Goal: Task Accomplishment & Management: Use online tool/utility

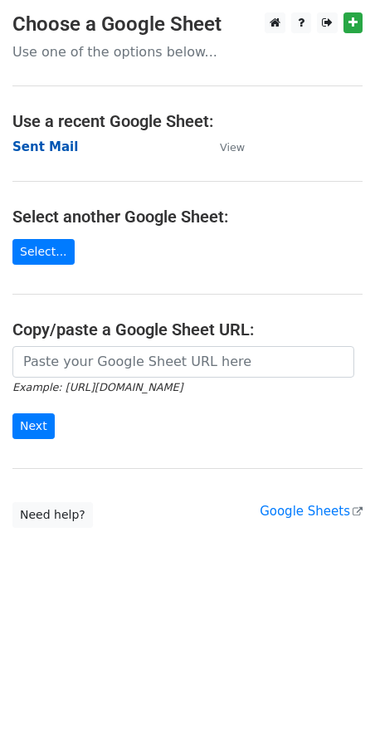
click at [35, 148] on strong "Sent Mail" at bounding box center [45, 146] width 66 height 15
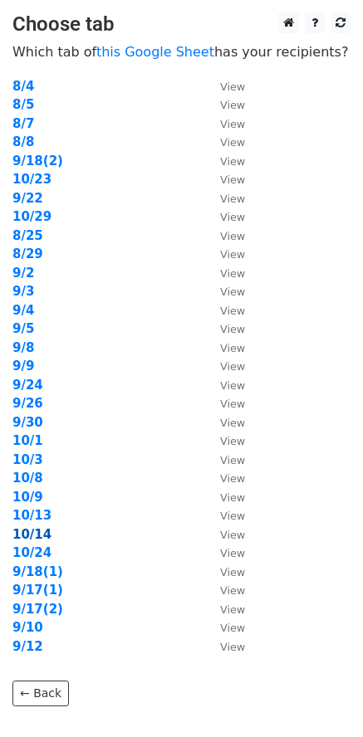
click at [33, 536] on strong "10/14" at bounding box center [31, 534] width 39 height 15
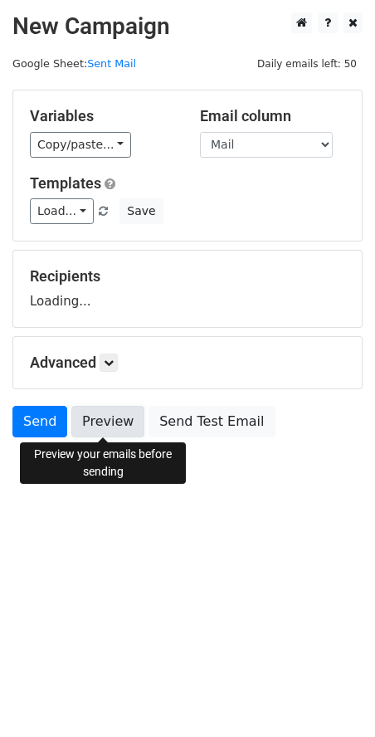
click at [101, 427] on link "Preview" at bounding box center [107, 422] width 73 height 32
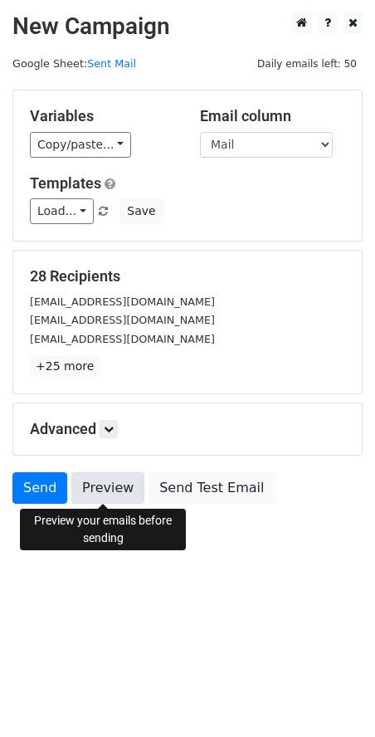
click at [91, 488] on link "Preview" at bounding box center [107, 488] width 73 height 32
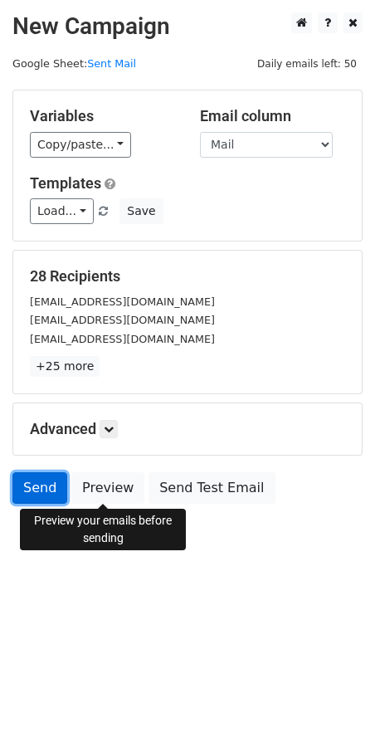
click at [49, 482] on link "Send" at bounding box center [39, 488] width 55 height 32
